Goal: Task Accomplishment & Management: Manage account settings

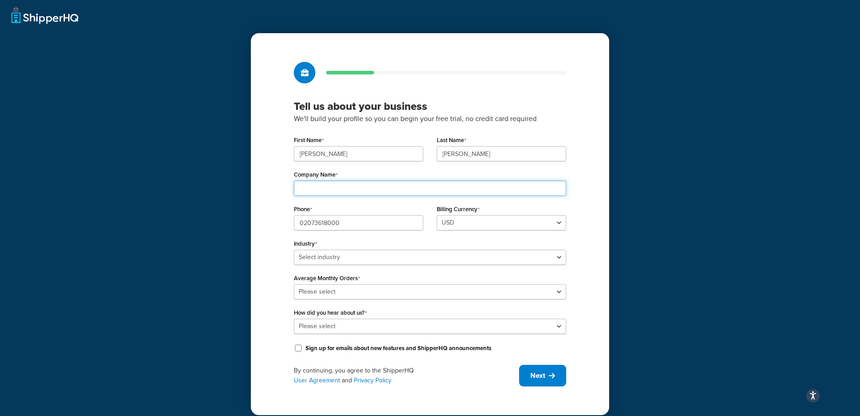
click at [335, 192] on input "Company Name" at bounding box center [430, 188] width 272 height 15
type input "Ceremony of Roses"
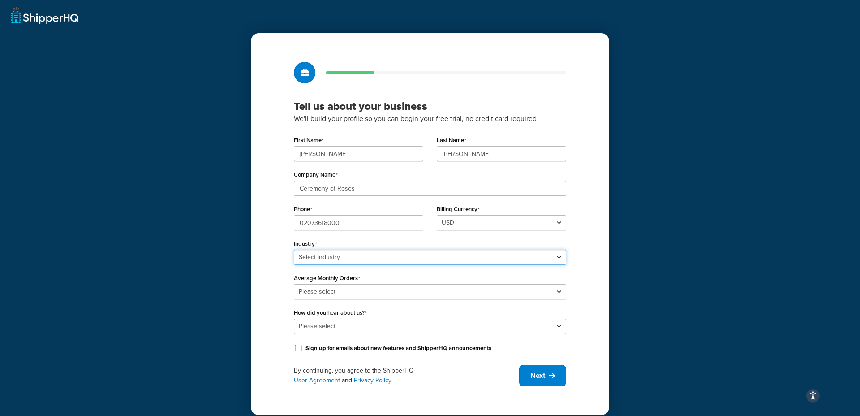
click at [360, 252] on select "Select industry Automotive Adult Agriculture Alcohol, Tobacco & CBD Arts & Craf…" at bounding box center [430, 257] width 272 height 15
select select "7"
click at [294, 250] on select "Select industry Automotive Adult Agriculture Alcohol, Tobacco & CBD Arts & Craf…" at bounding box center [430, 257] width 272 height 15
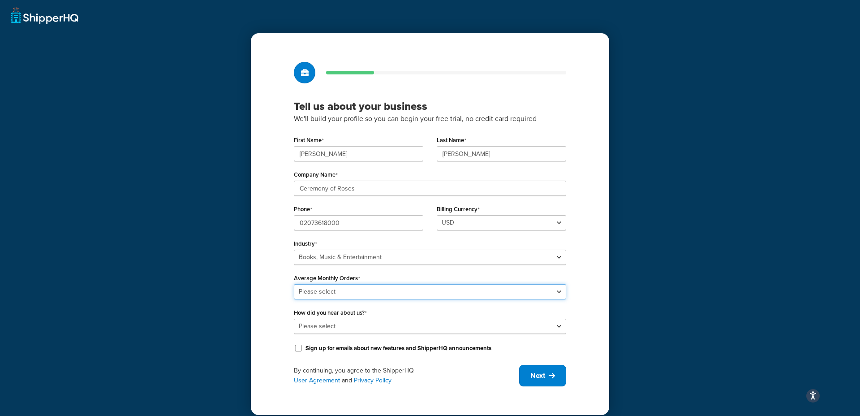
click at [328, 291] on select "Please select 0-500 501-1,000 1,001-10,000 10,001-20,000 Over 20,000" at bounding box center [430, 291] width 272 height 15
select select "5"
click at [294, 284] on select "Please select 0-500 501-1,000 1,001-10,000 10,001-20,000 Over 20,000" at bounding box center [430, 291] width 272 height 15
click at [336, 324] on select "Please select Online Search App Store or Marketplace Listing Referred by Agency…" at bounding box center [430, 326] width 272 height 15
select select "2"
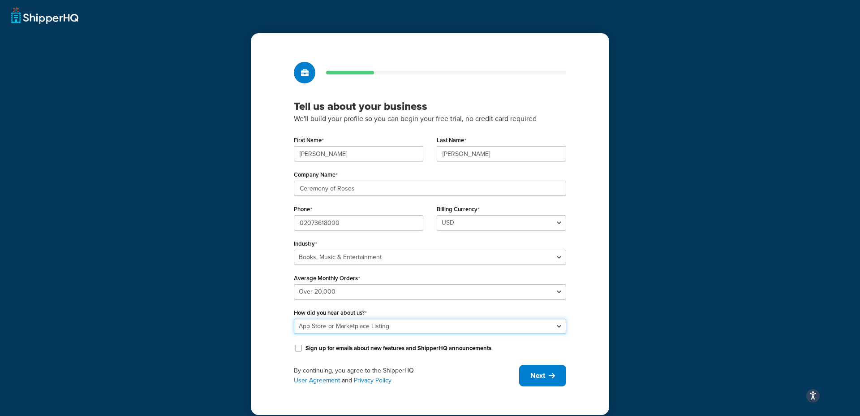
click at [294, 319] on select "Please select Online Search App Store or Marketplace Listing Referred by Agency…" at bounding box center [430, 326] width 272 height 15
click at [531, 371] on span "Next" at bounding box center [538, 376] width 15 height 10
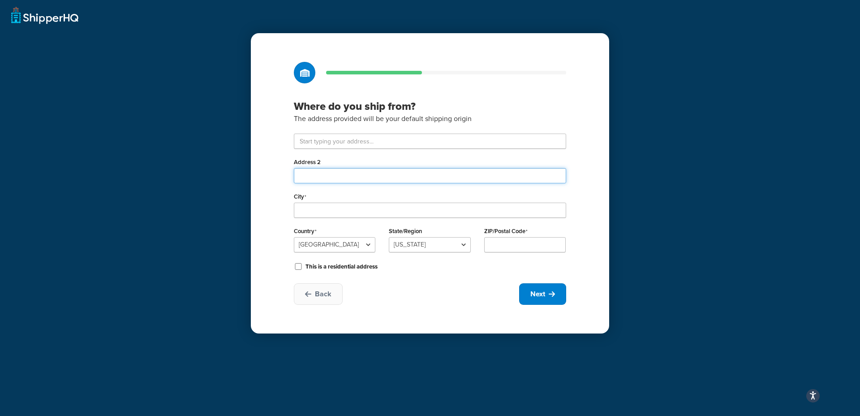
click at [334, 176] on input "Address 2" at bounding box center [430, 175] width 272 height 15
type input "The Stampings"
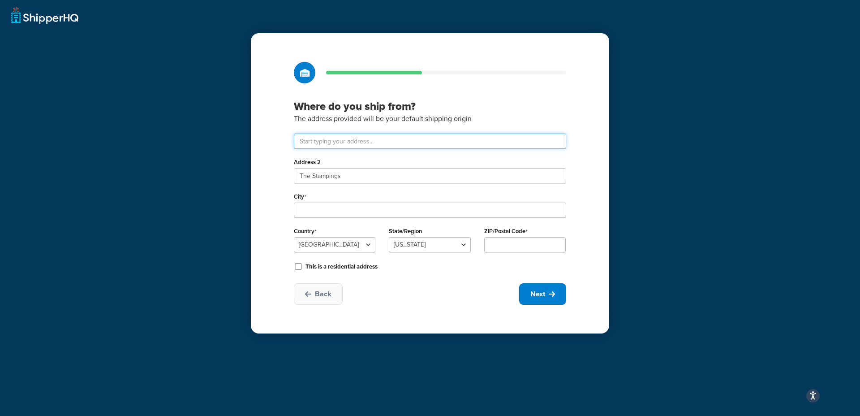
type input "Unit 1 Blue Ribbon Park"
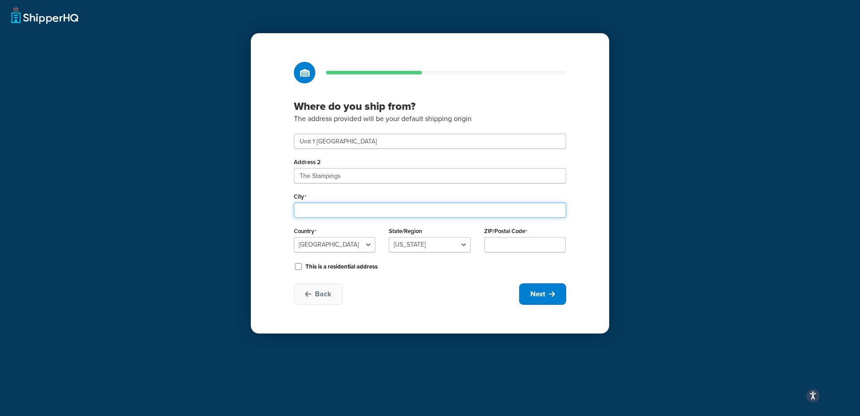
type input "Coventry"
select select "1226"
type input "CV6 5RE"
click at [541, 290] on span "Next" at bounding box center [538, 294] width 15 height 10
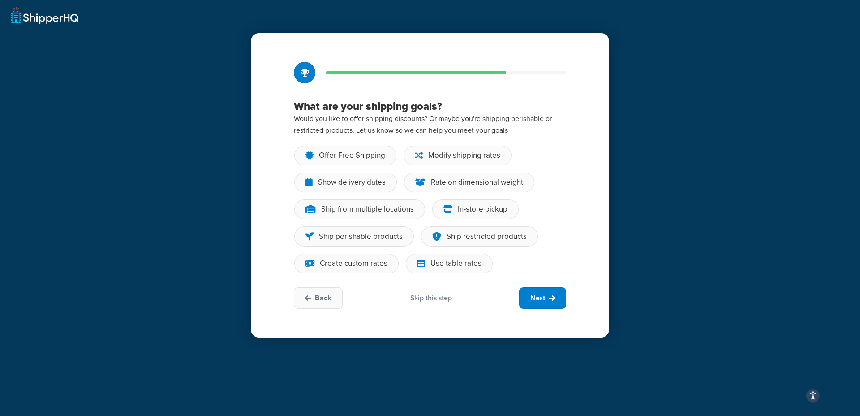
click at [446, 298] on div "Skip this step" at bounding box center [431, 298] width 42 height 10
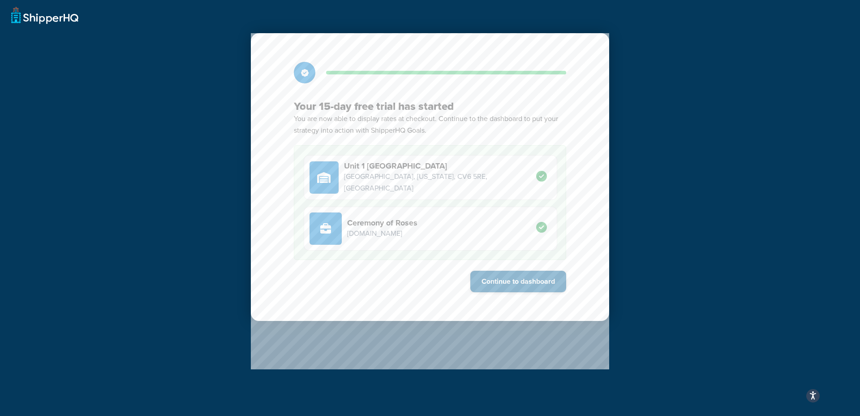
click at [535, 282] on button "Continue to dashboard" at bounding box center [519, 282] width 96 height 22
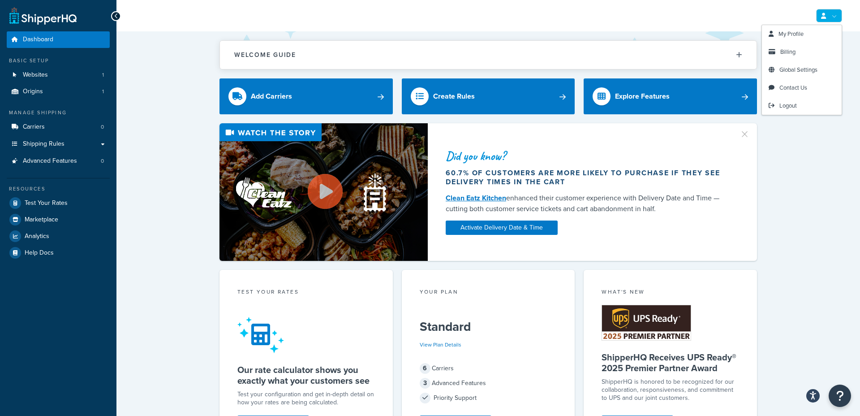
click at [828, 14] on link at bounding box center [829, 15] width 26 height 13
drag, startPoint x: 805, startPoint y: 68, endPoint x: 805, endPoint y: 61, distance: 7.2
click at [793, 47] on link "Billing" at bounding box center [802, 52] width 80 height 18
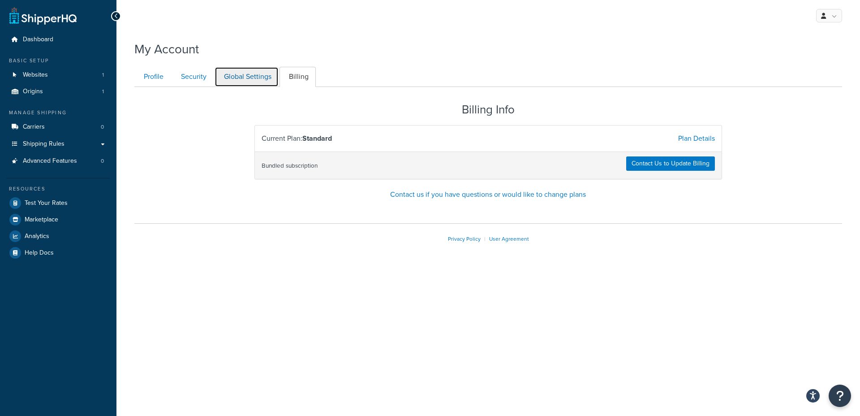
click at [263, 78] on link "Global Settings" at bounding box center [247, 77] width 64 height 20
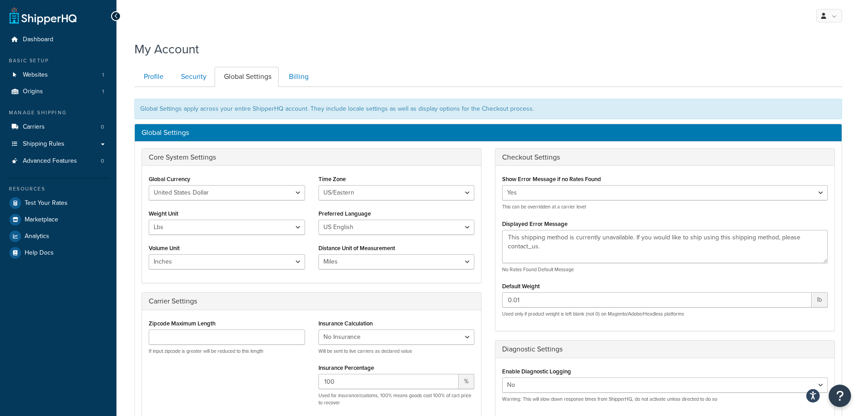
scroll to position [87, 0]
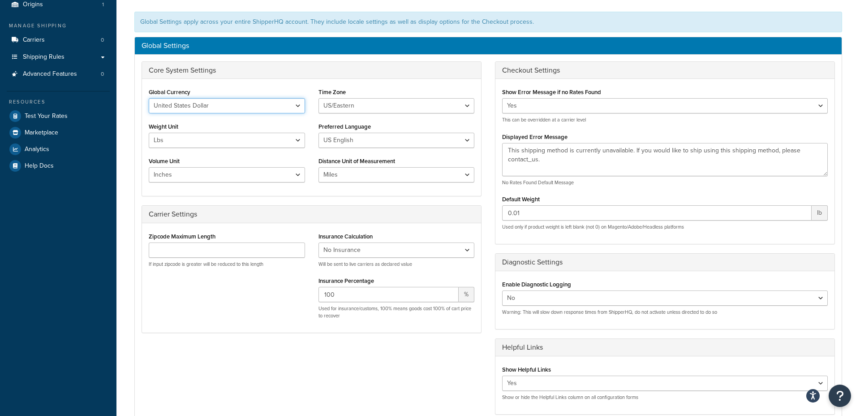
click at [227, 109] on select "United States Dollar Euro British Pound Australian Dollar Canadian Dollar Japan…" at bounding box center [227, 105] width 156 height 15
select select "GBP"
click at [149, 98] on select "United States Dollar Euro British Pound Australian Dollar Canadian Dollar Japan…" at bounding box center [227, 105] width 156 height 15
click at [336, 104] on select "US/Hawaii US/Alaska US/Pacific US/Central US/Mountain US/Eastern US/Arizona Afr…" at bounding box center [397, 105] width 156 height 15
select select "GMT"
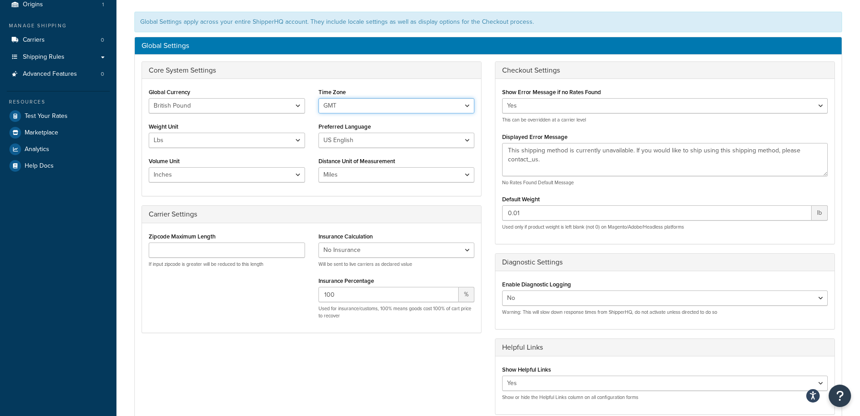
click at [319, 98] on select "US/Hawaii US/Alaska US/Pacific US/Central US/Mountain US/Eastern US/Arizona Afr…" at bounding box center [397, 105] width 156 height 15
click at [211, 144] on select "Lbs Kgs" at bounding box center [227, 140] width 156 height 15
select select "kg"
click at [149, 133] on select "Lbs Kgs" at bounding box center [227, 140] width 156 height 15
click at [360, 136] on select "US English British English" at bounding box center [397, 140] width 156 height 15
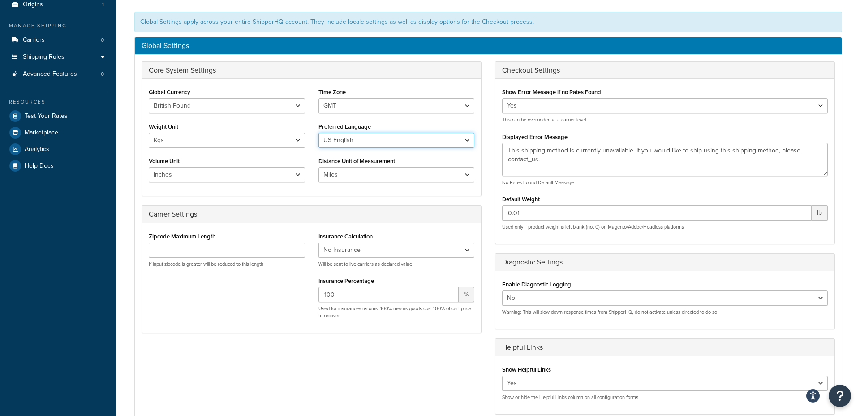
select select "en-[GEOGRAPHIC_DATA]"
click at [319, 133] on select "US English British English" at bounding box center [397, 140] width 156 height 15
click at [239, 174] on select "Inches Centimetres Feet Yards Metres" at bounding box center [227, 174] width 156 height 15
select select "m"
click at [149, 167] on select "Inches Centimetres Feet Yards Metres" at bounding box center [227, 174] width 156 height 15
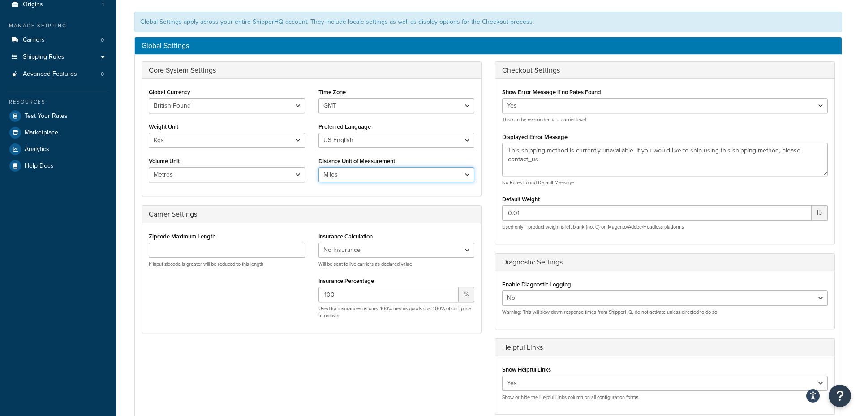
click at [347, 176] on select "Miles Kilometers" at bounding box center [397, 174] width 156 height 15
select select "KM"
click at [319, 167] on select "Miles Kilometers" at bounding box center [397, 174] width 156 height 15
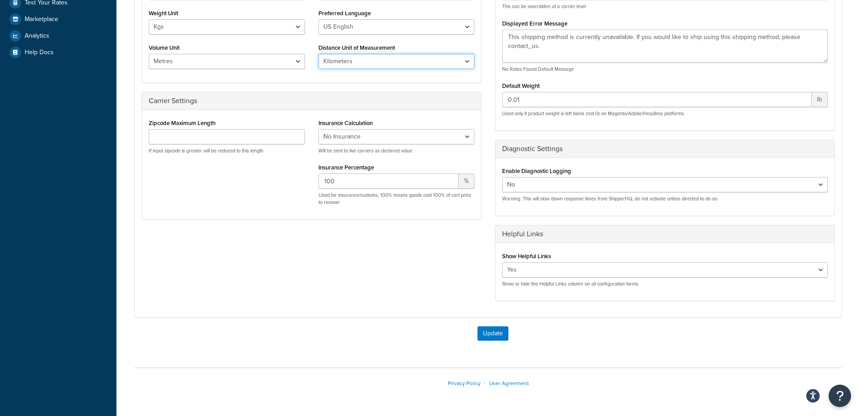
scroll to position [228, 0]
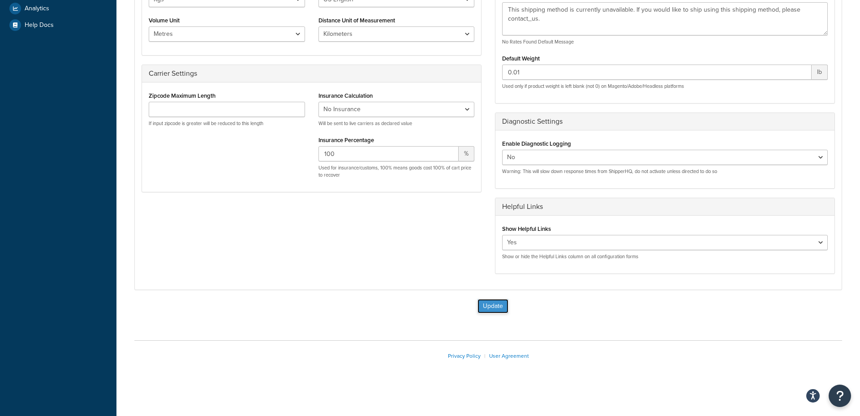
click at [494, 307] on button "Update" at bounding box center [493, 306] width 31 height 14
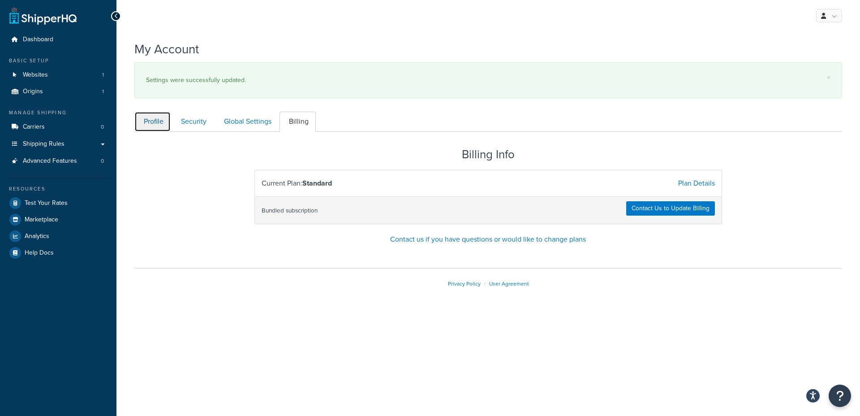
click at [167, 121] on link "Profile" at bounding box center [152, 122] width 36 height 20
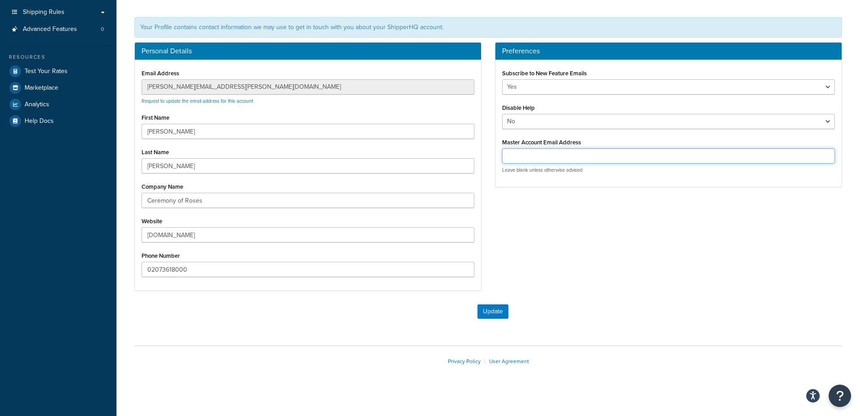
click at [608, 154] on input "Master Account Email Address" at bounding box center [668, 155] width 333 height 15
type input "kontraband-smuk.myshopify.com@shopify.com"
click at [501, 312] on button "Update" at bounding box center [493, 311] width 31 height 14
